Goal: Task Accomplishment & Management: Use online tool/utility

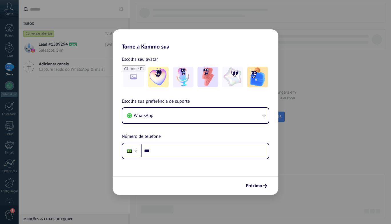
click at [88, 158] on div "Torne a Kommo sua Escolha seu avatar Escolha sua preferência de suporte WhatsAp…" at bounding box center [195, 112] width 391 height 224
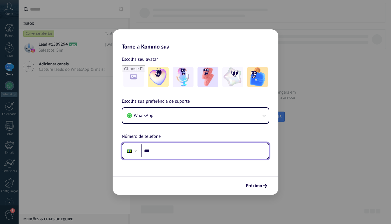
click at [211, 148] on input "***" at bounding box center [205, 151] width 128 height 13
click at [129, 155] on div at bounding box center [129, 151] width 11 height 12
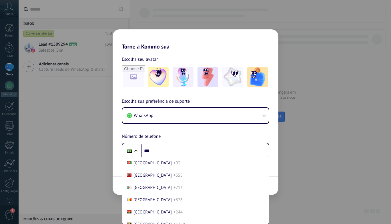
scroll to position [1, 0]
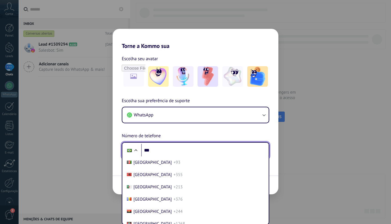
click at [173, 149] on input "***" at bounding box center [205, 150] width 128 height 13
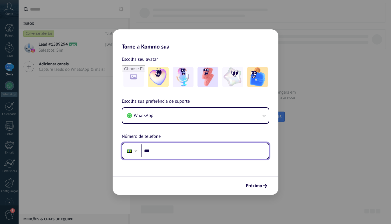
scroll to position [0, 0]
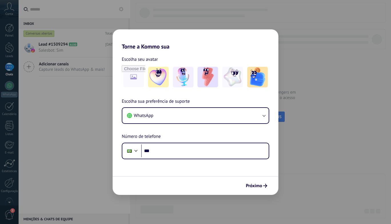
click at [336, 129] on div "Torne a Kommo sua Escolha seu avatar Escolha sua preferência de suporte WhatsAp…" at bounding box center [195, 112] width 391 height 224
click at [7, 174] on div "Torne a Kommo sua Escolha seu avatar Escolha sua preferência de suporte WhatsAp…" at bounding box center [195, 112] width 391 height 224
click at [8, 182] on div "Torne a Kommo sua Escolha seu avatar Escolha sua preferência de suporte WhatsAp…" at bounding box center [195, 112] width 391 height 224
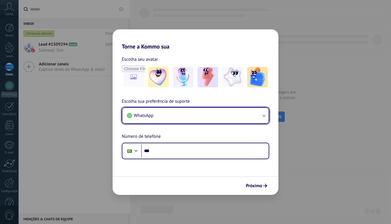
click at [168, 121] on button "WhatsApp" at bounding box center [195, 115] width 146 height 15
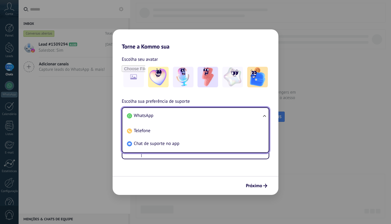
click at [133, 157] on div "Phone ***" at bounding box center [196, 151] width 148 height 17
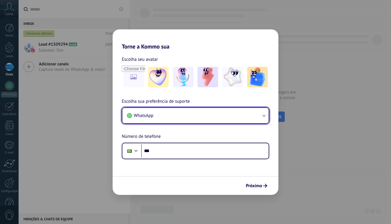
click at [148, 122] on button "WhatsApp" at bounding box center [195, 115] width 146 height 15
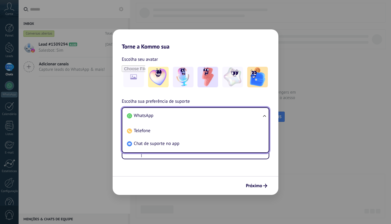
click at [159, 144] on span "Chat de suporte no app" at bounding box center [157, 144] width 46 height 6
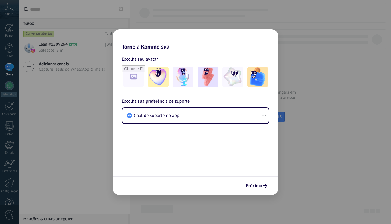
click at [254, 186] on span "Próximo" at bounding box center [254, 186] width 16 height 4
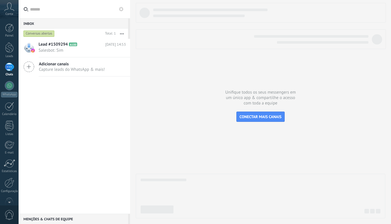
click at [8, 185] on div at bounding box center [10, 183] width 10 height 10
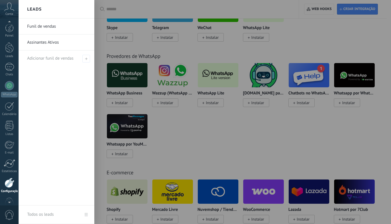
click at [11, 50] on div at bounding box center [9, 47] width 9 height 11
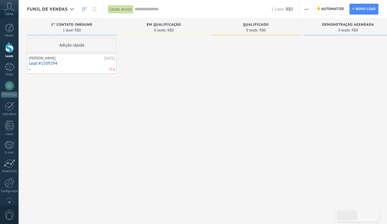
click at [333, 11] on span "Automatize" at bounding box center [332, 9] width 23 height 10
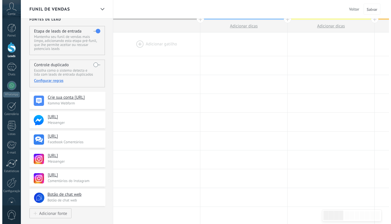
scroll to position [29, 0]
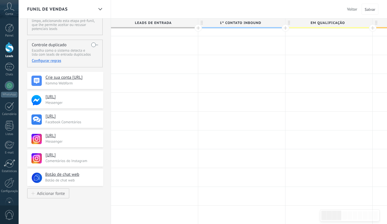
click at [76, 174] on h4 "Botão de chat web" at bounding box center [72, 175] width 54 height 6
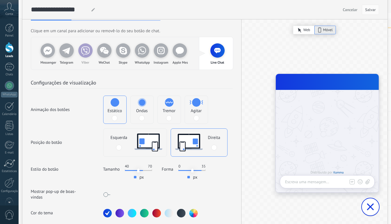
scroll to position [0, 0]
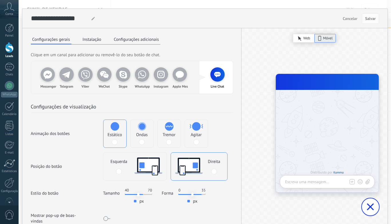
click at [88, 42] on button "Instalação" at bounding box center [91, 39] width 21 height 9
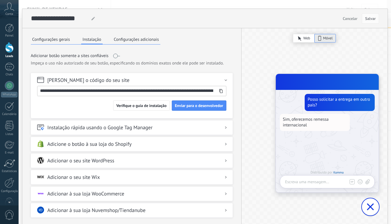
click at [105, 162] on h2 "Adicionar o seu site WordPress" at bounding box center [80, 160] width 67 height 7
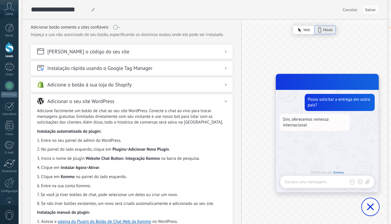
scroll to position [57, 0]
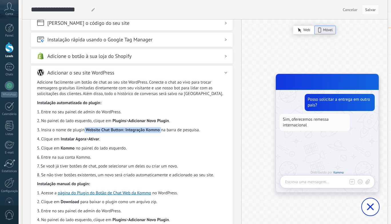
drag, startPoint x: 84, startPoint y: 130, endPoint x: 160, endPoint y: 132, distance: 76.7
click at [160, 132] on li "Insira o nome de plugin Website Chat Button: Integração Kommo na barra de pesqu…" at bounding box center [131, 131] width 189 height 6
copy li "Website Chat Button: Integração Kommo"
